Goal: Transaction & Acquisition: Purchase product/service

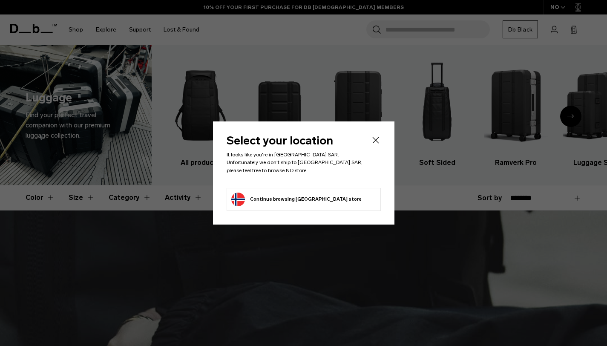
click at [371, 143] on icon "Close" at bounding box center [376, 140] width 10 height 10
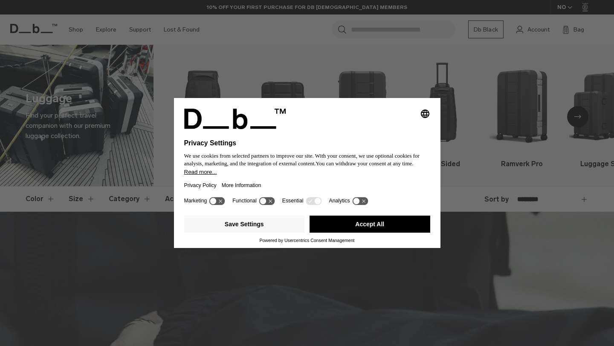
click at [334, 224] on button "Accept All" at bounding box center [369, 224] width 121 height 17
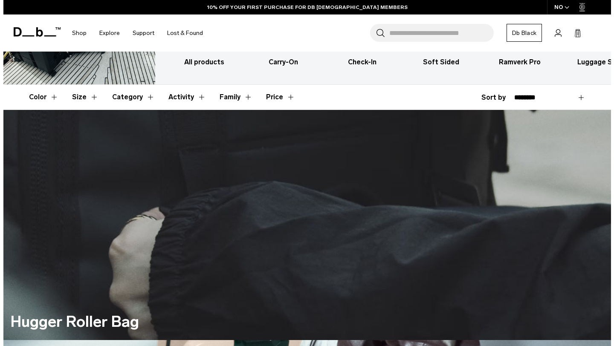
scroll to position [6, 0]
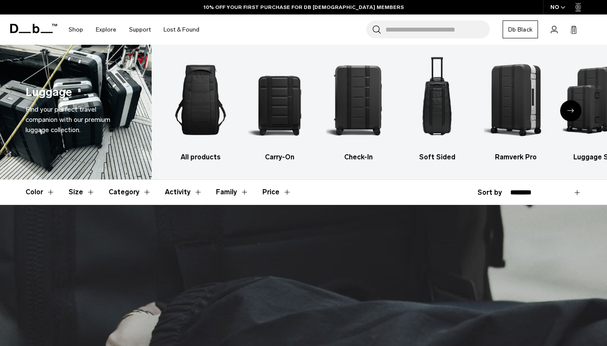
click at [559, 6] on div "NO" at bounding box center [559, 7] width 30 height 14
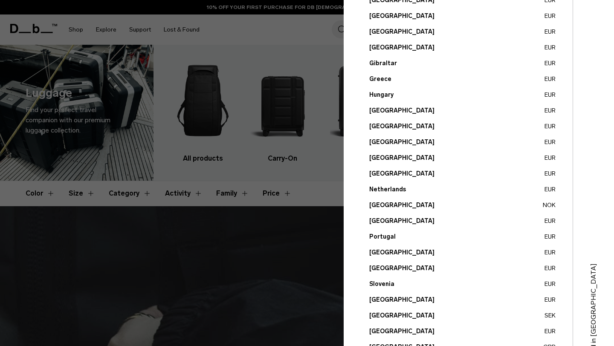
scroll to position [283, 0]
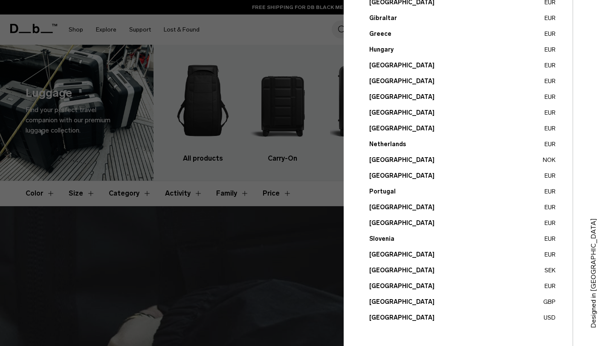
click at [381, 316] on button "United States USD" at bounding box center [462, 317] width 186 height 9
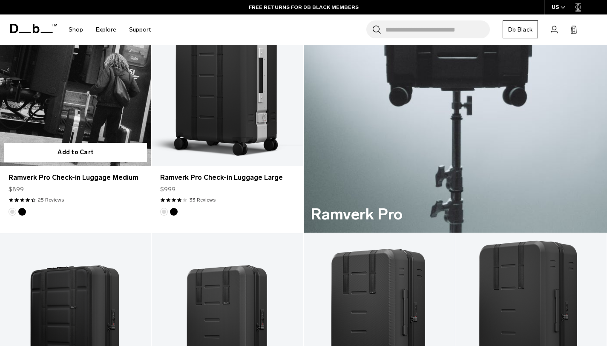
scroll to position [607, 0]
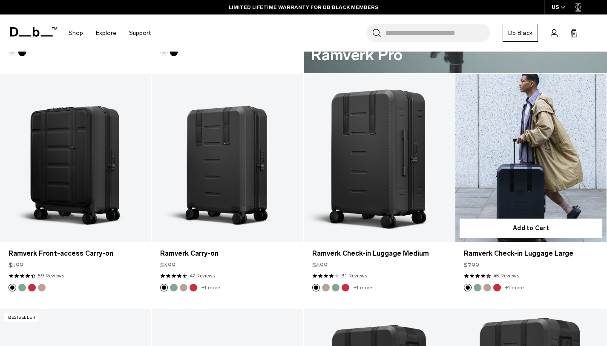
click at [508, 146] on link "Ramverk Check-in Luggage Large" at bounding box center [531, 158] width 151 height 168
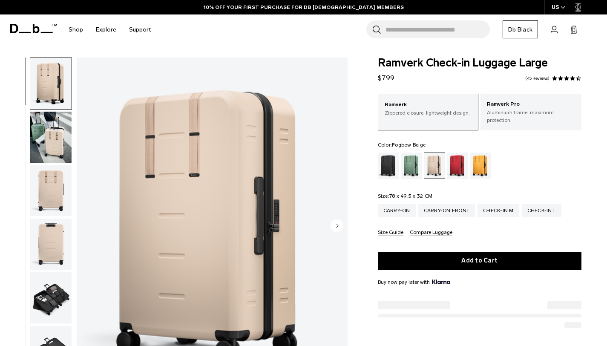
click at [460, 160] on div "Sprite Lightning Red" at bounding box center [458, 166] width 22 height 26
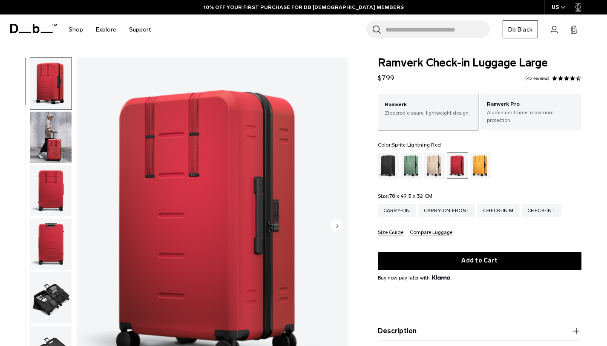
click at [472, 161] on div "Parhelion Orange" at bounding box center [481, 166] width 22 height 26
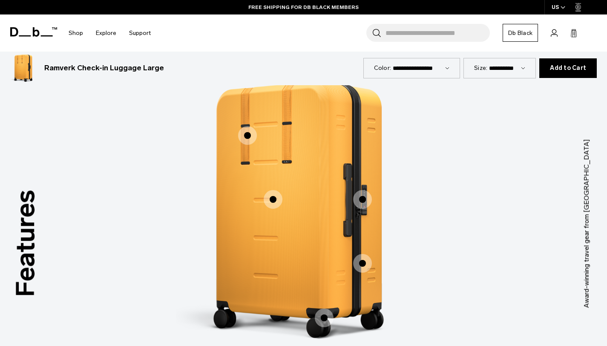
scroll to position [847, 0]
